Goal: Navigation & Orientation: Go to known website

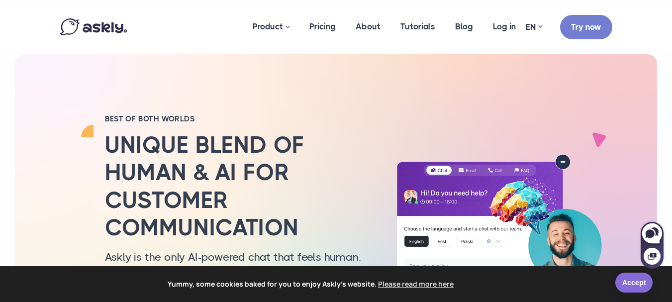
click at [631, 279] on link "Accept" at bounding box center [634, 283] width 37 height 20
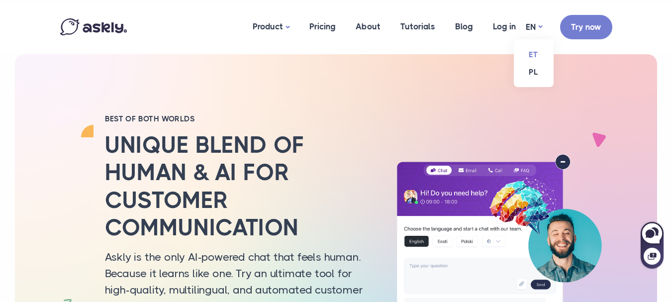
click at [534, 56] on link "ET" at bounding box center [534, 54] width 40 height 17
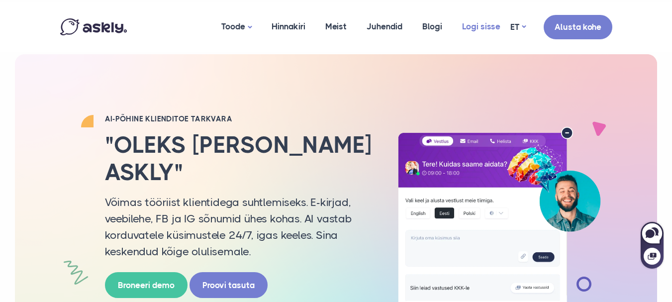
click at [478, 29] on link "Logi sisse" at bounding box center [481, 26] width 58 height 48
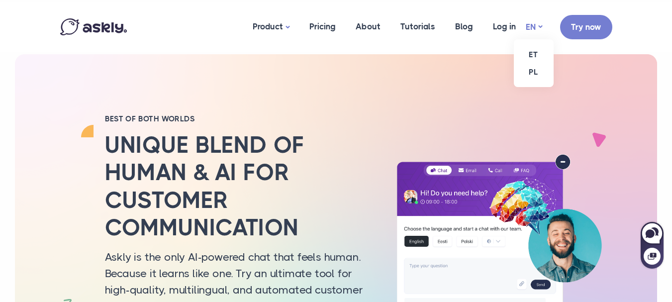
click at [529, 25] on link "EN" at bounding box center [534, 27] width 16 height 14
click at [532, 51] on link "ET" at bounding box center [534, 54] width 40 height 17
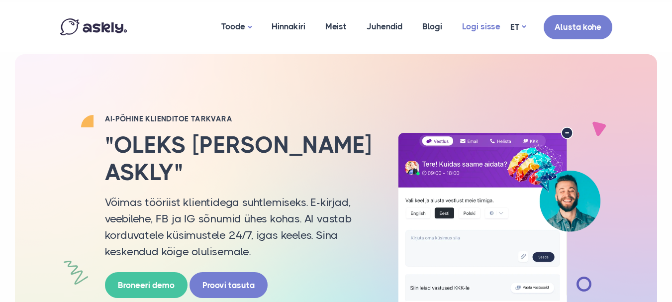
click at [485, 27] on link "Logi sisse" at bounding box center [481, 26] width 58 height 48
